Goal: Find specific page/section: Find specific page/section

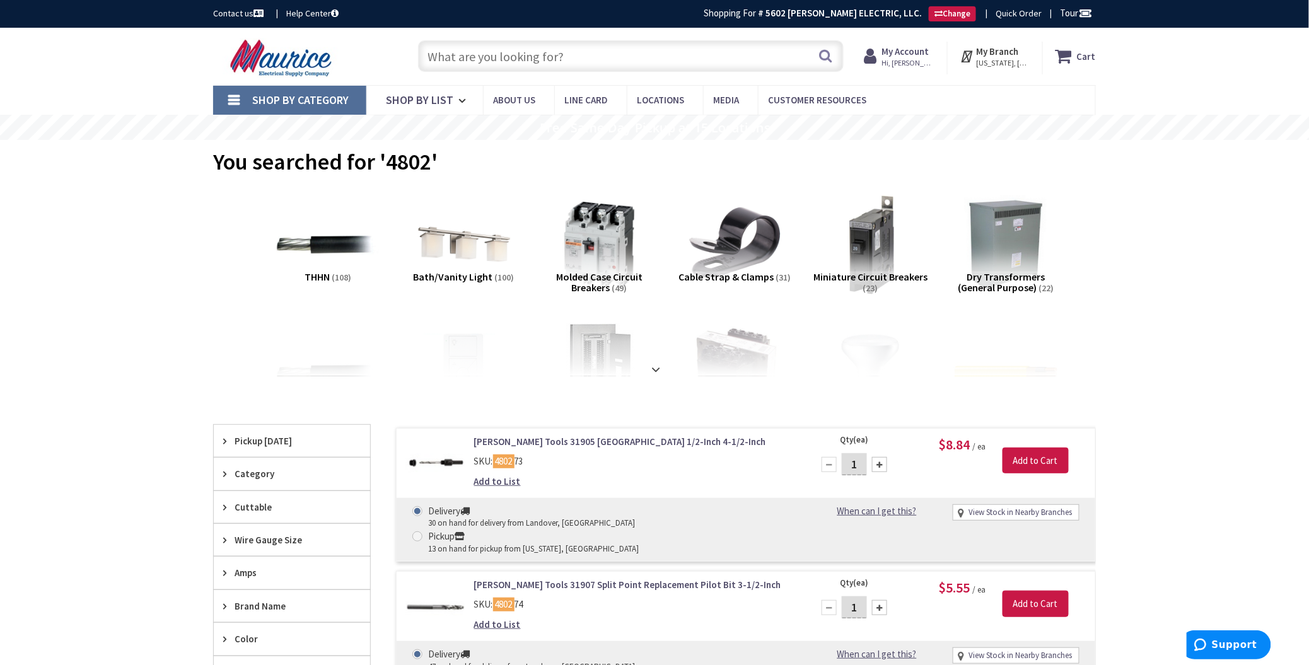
click at [607, 46] on input "text" at bounding box center [631, 56] width 426 height 32
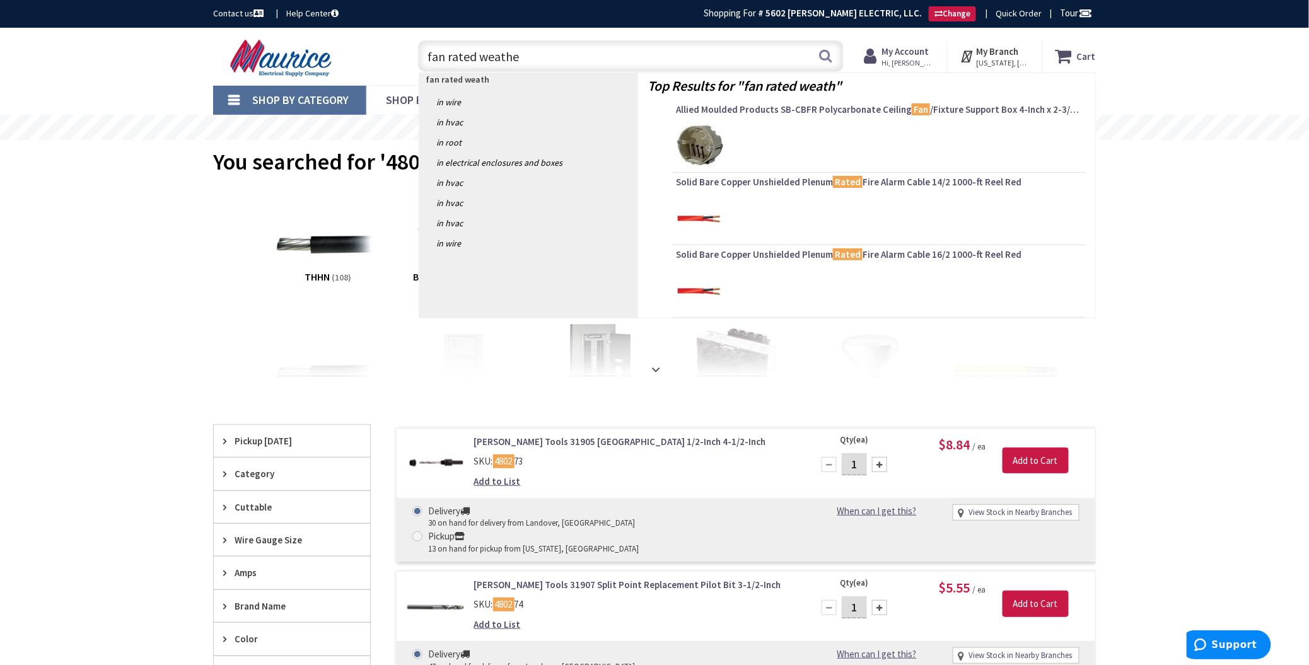
type input "fan rated weather"
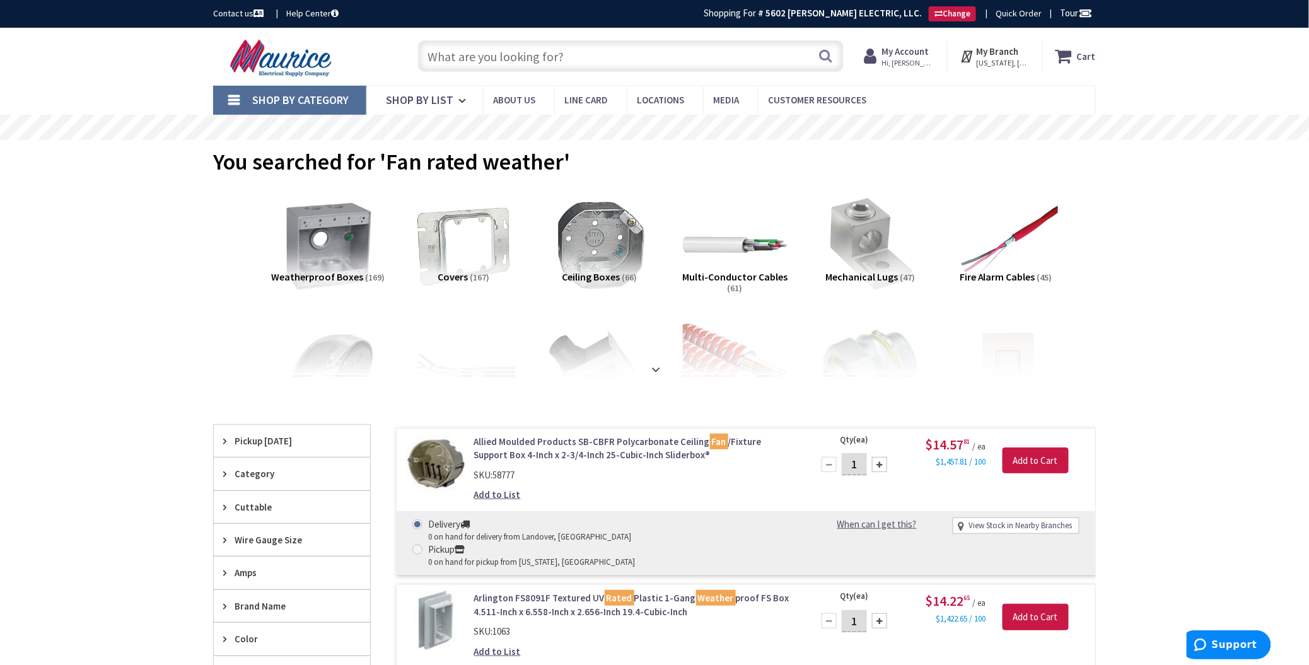
click at [660, 371] on strong at bounding box center [655, 370] width 15 height 14
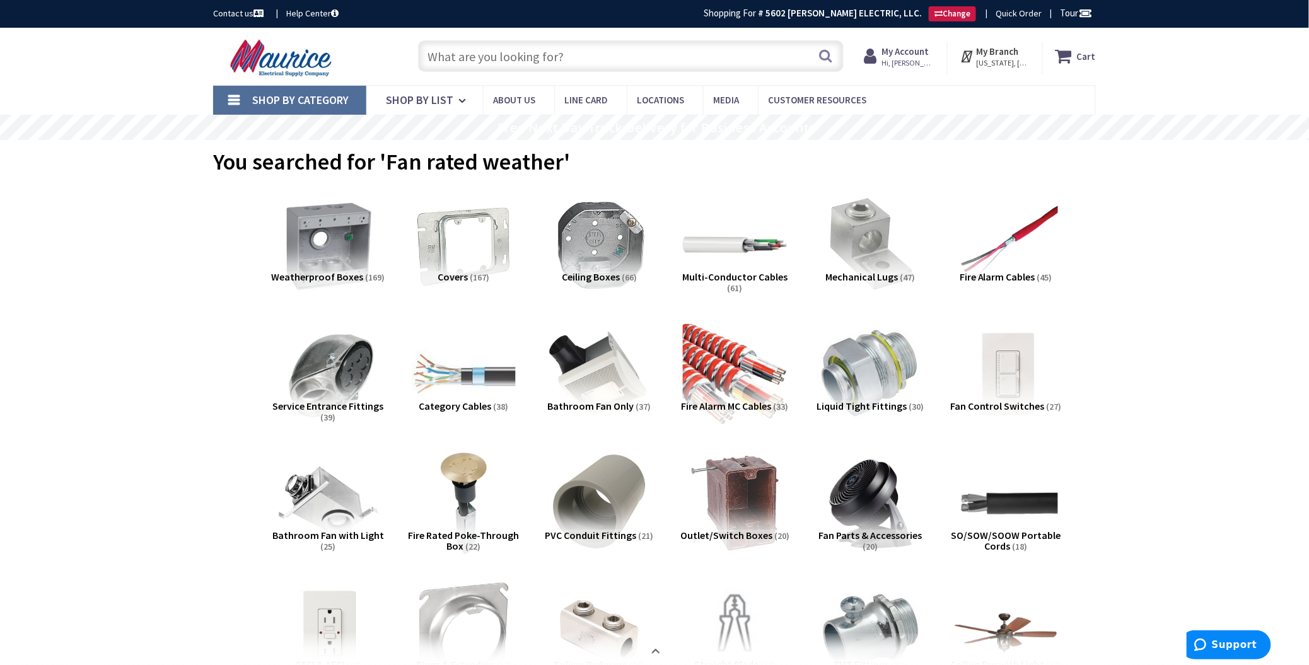
click at [600, 63] on input "text" at bounding box center [631, 56] width 426 height 32
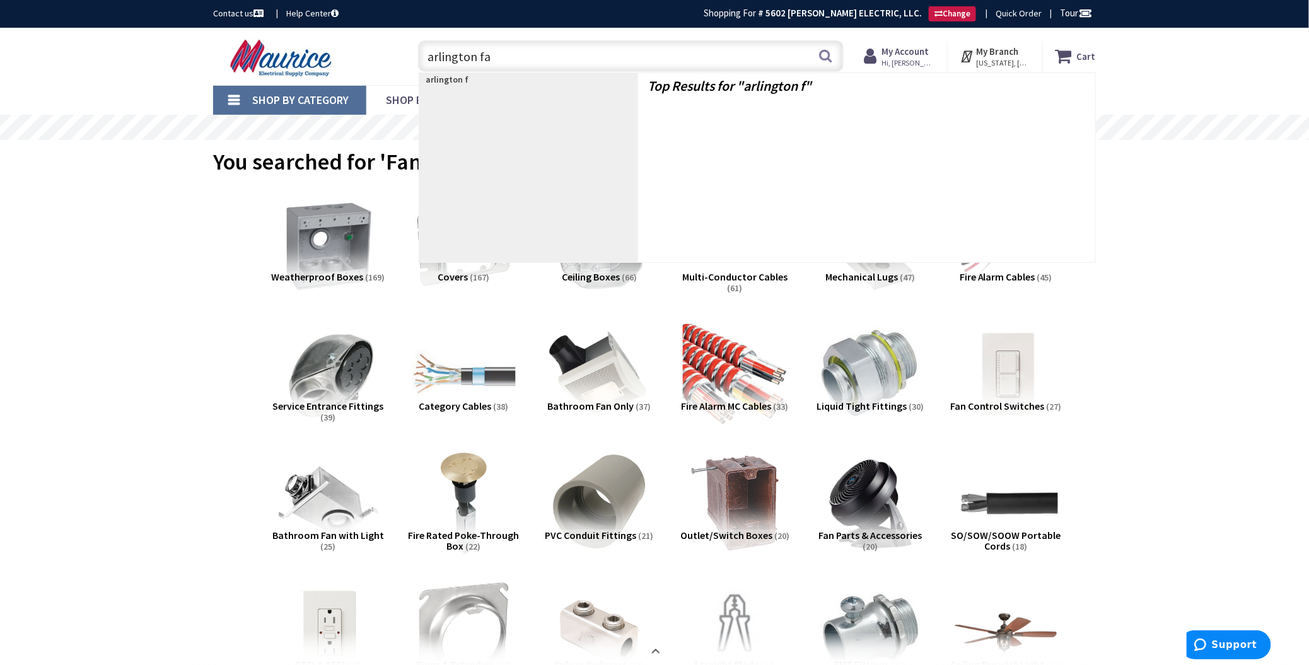
type input "arlington fan"
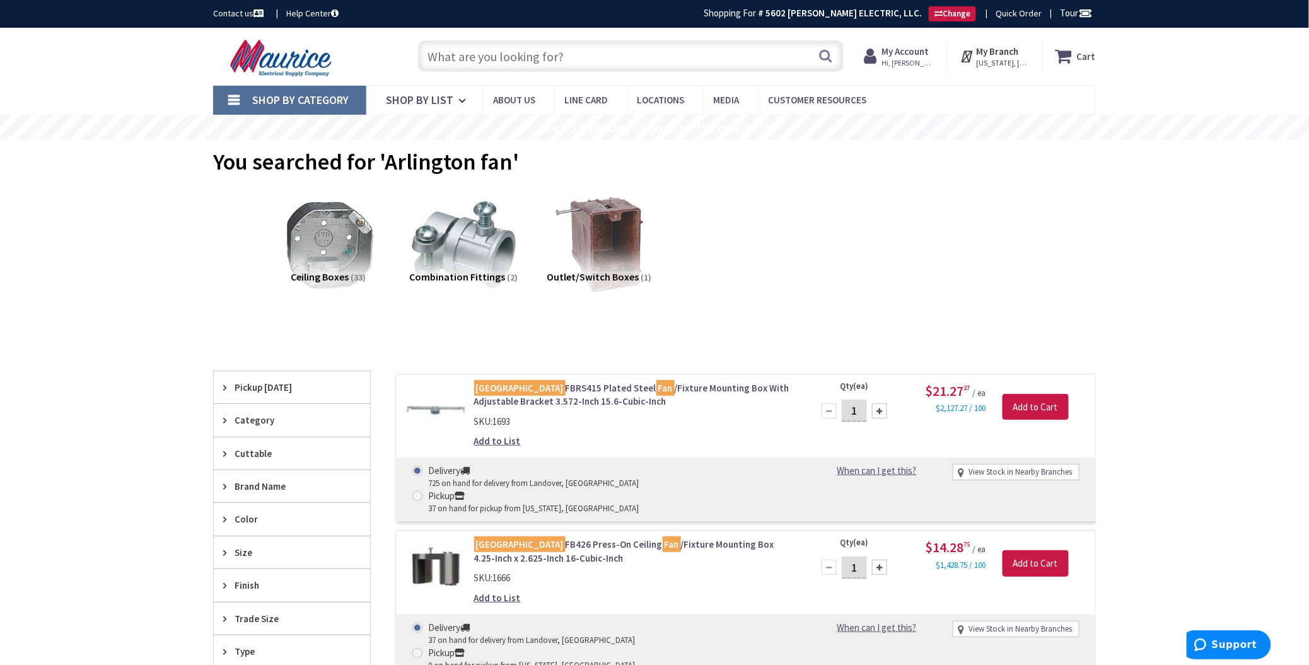
click at [605, 62] on input "text" at bounding box center [631, 56] width 426 height 32
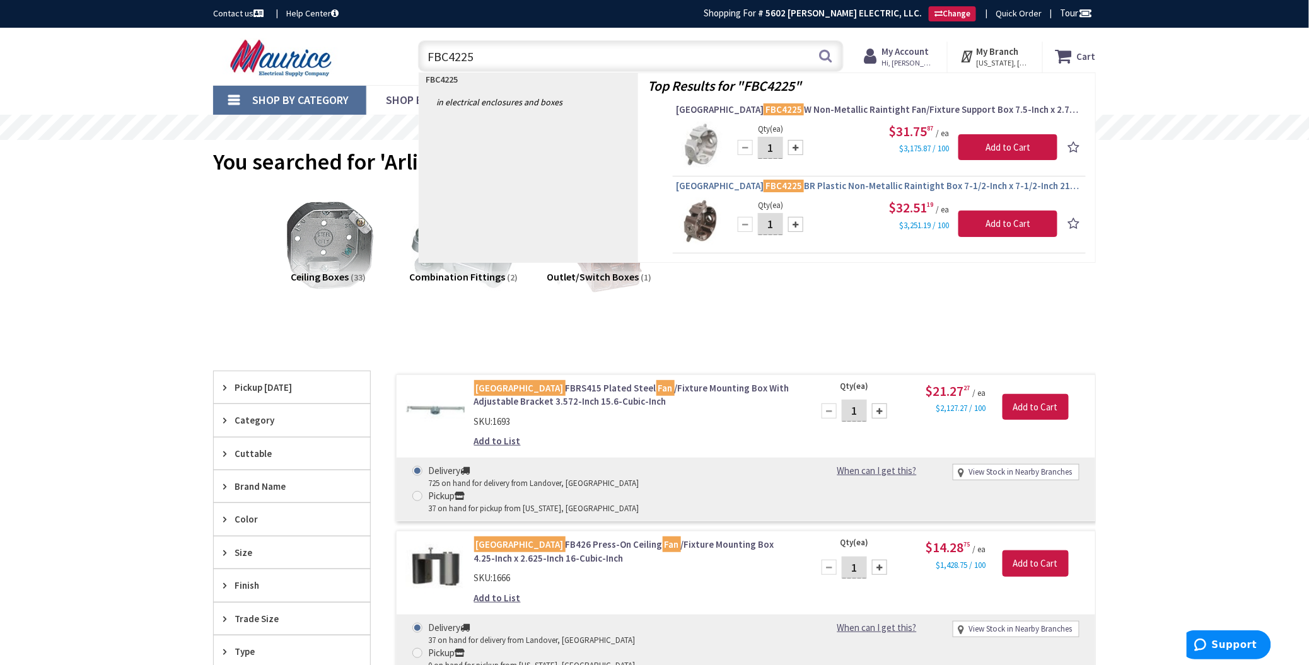
type input "FBC4225"
click at [790, 183] on span "Arlington FBC4225 BR Plastic Non-Metallic Raintight Box 7-1/2-Inch x 7-1/2-Inch…" at bounding box center [879, 186] width 407 height 13
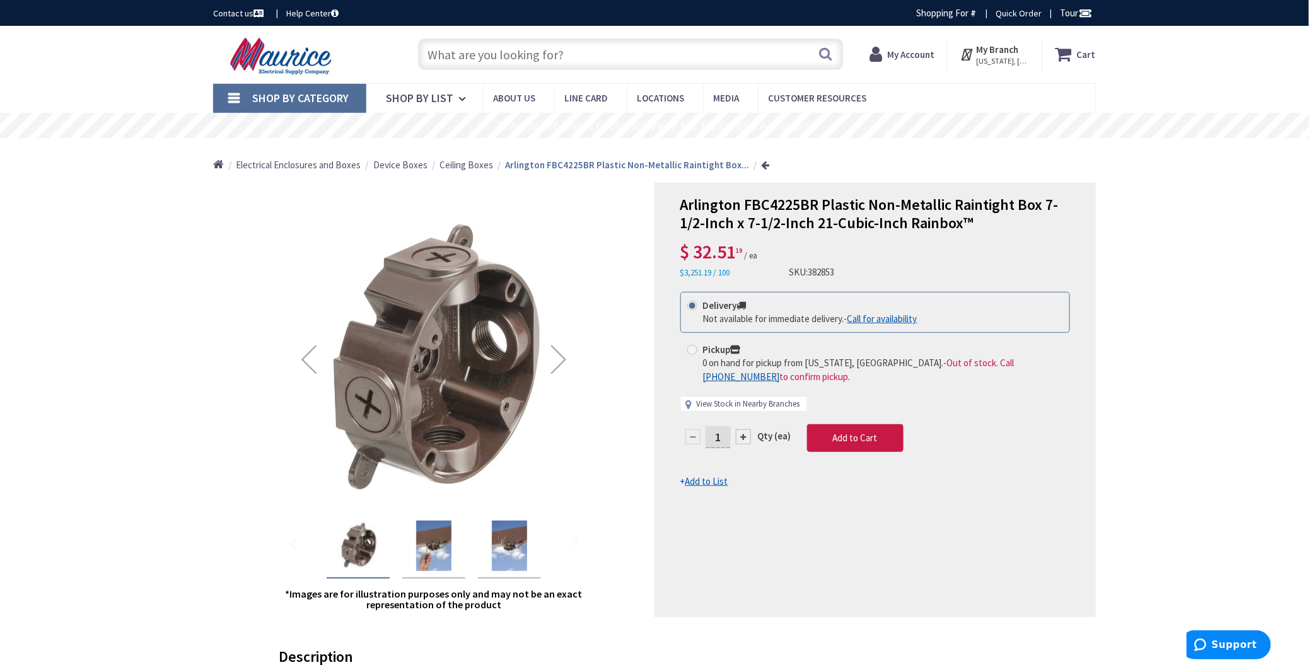
click at [759, 400] on link "View Stock in Nearby Branches" at bounding box center [748, 405] width 103 height 12
select select "data-availability"
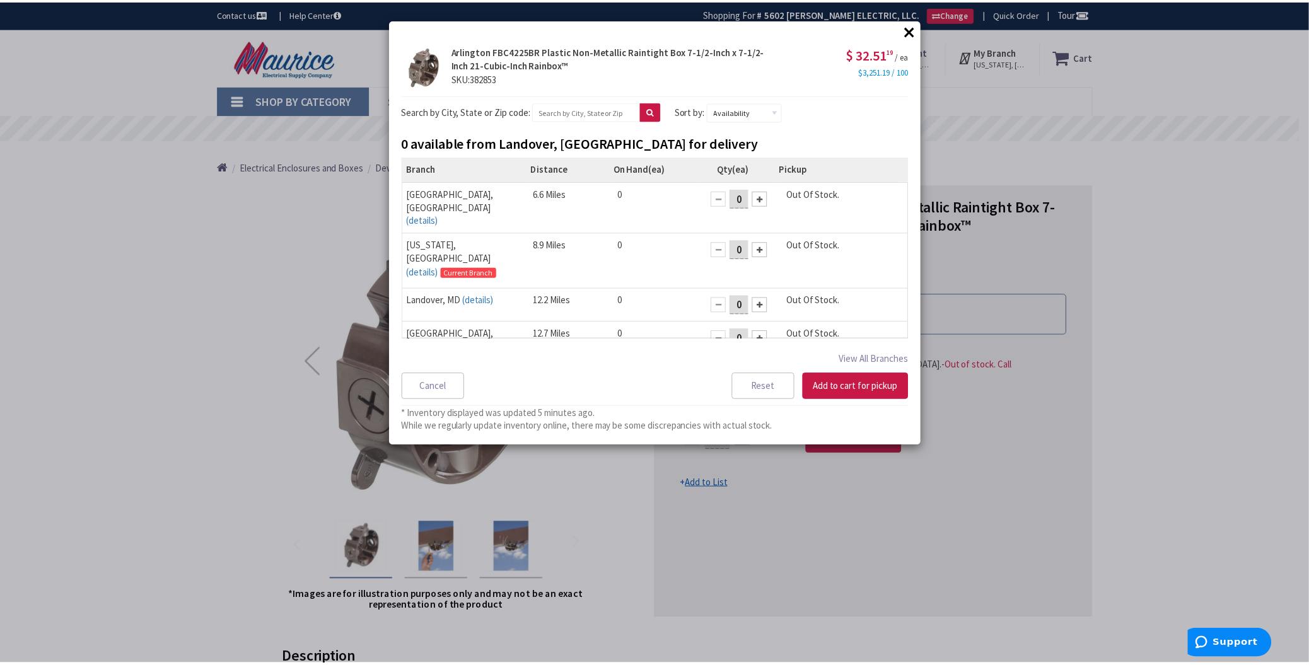
scroll to position [17, 0]
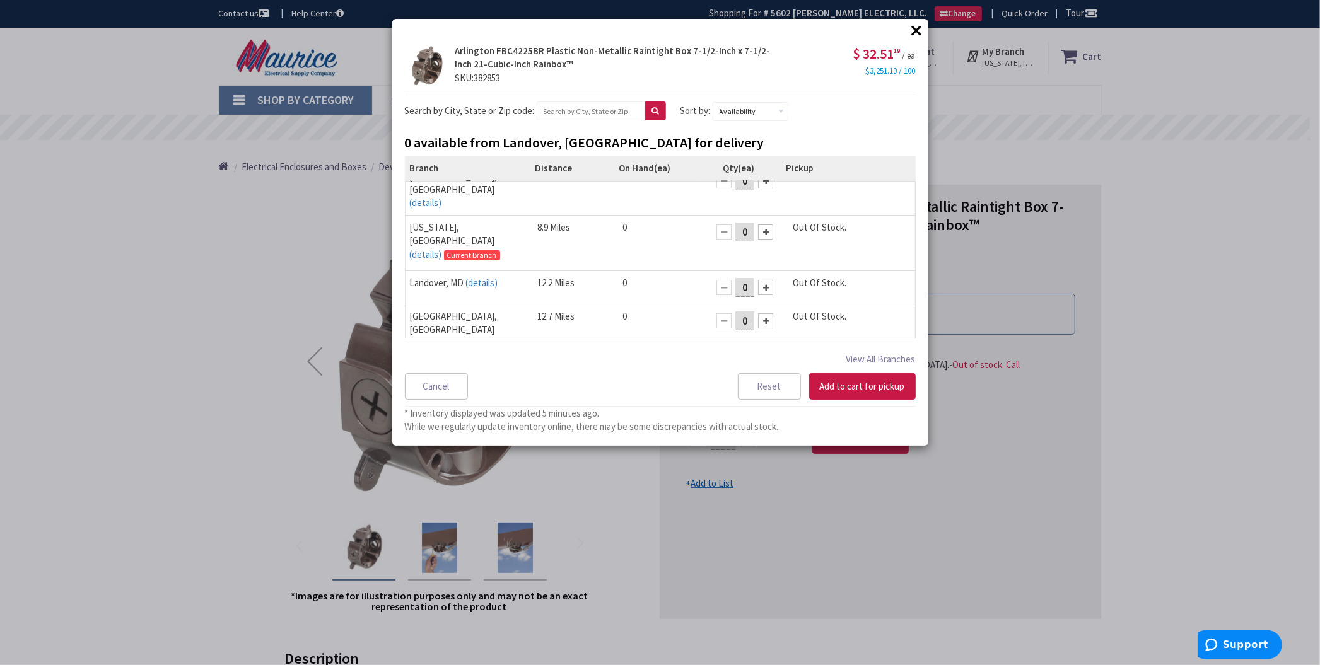
click at [916, 28] on button "×" at bounding box center [916, 30] width 19 height 19
